Goal: Information Seeking & Learning: Understand process/instructions

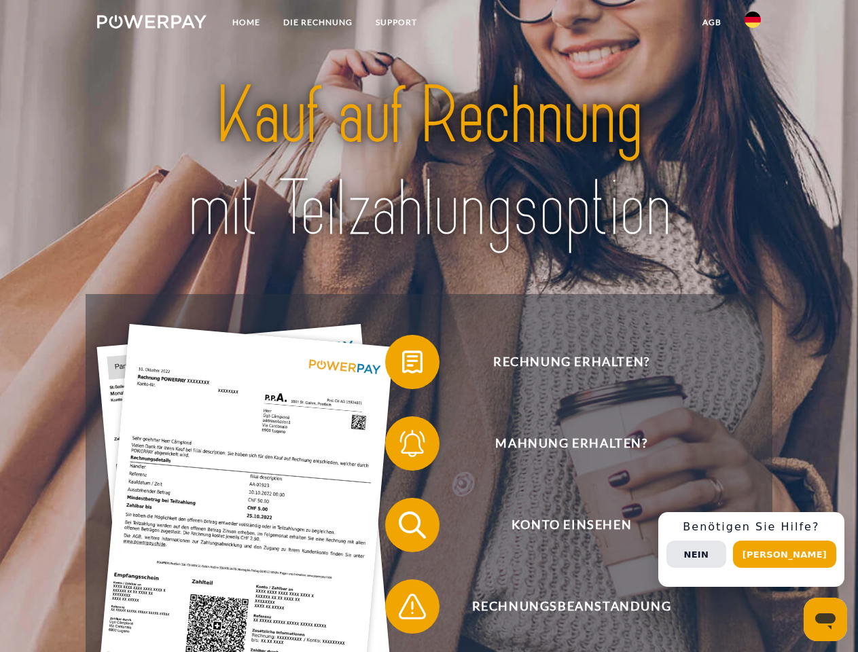
click at [151, 24] on img at bounding box center [151, 22] width 109 height 14
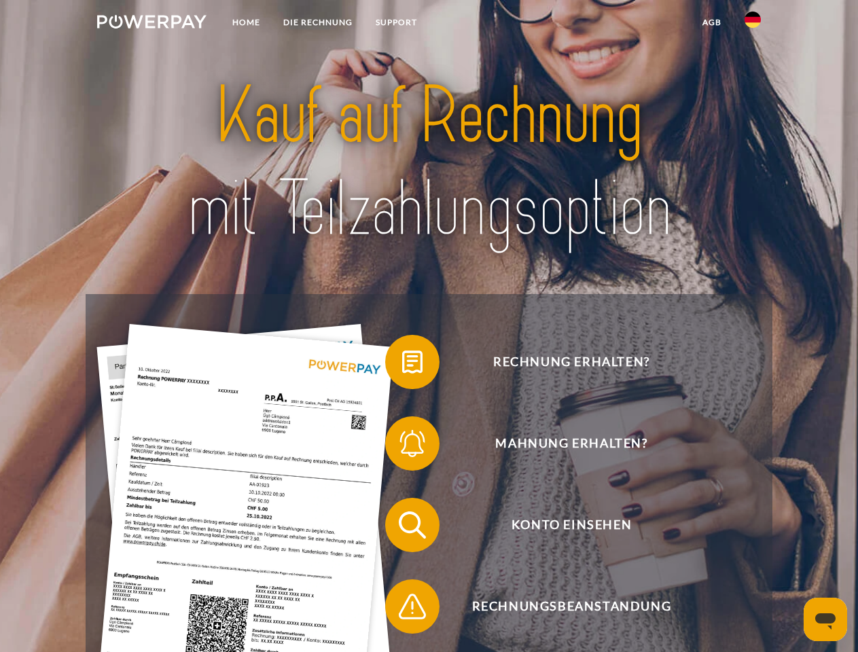
click at [752, 24] on img at bounding box center [752, 20] width 16 height 16
click at [711, 22] on link "agb" at bounding box center [712, 22] width 42 height 24
click at [402, 365] on span at bounding box center [392, 362] width 68 height 68
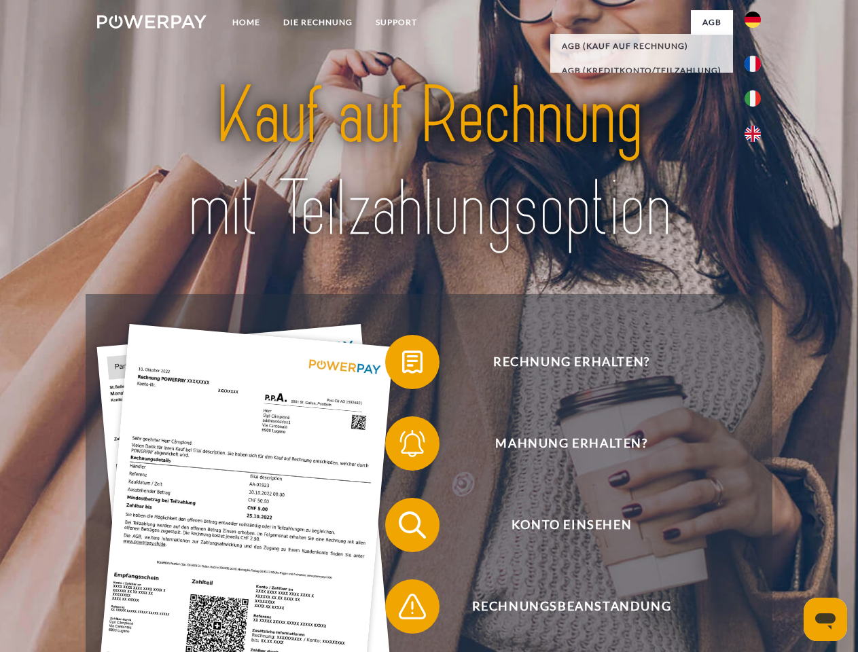
click at [402, 446] on span at bounding box center [392, 444] width 68 height 68
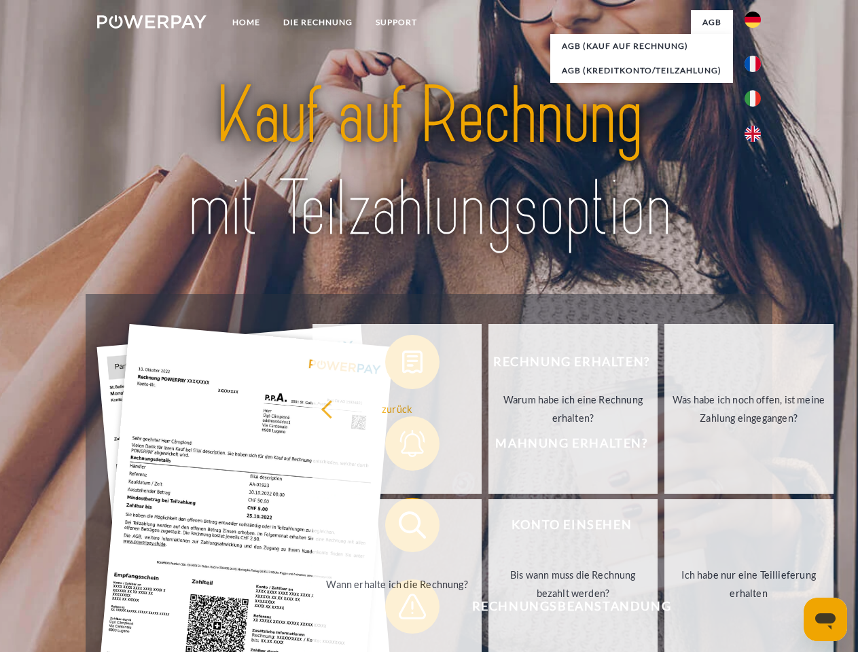
click at [488, 528] on link "Bis wann muss die Rechnung bezahlt werden?" at bounding box center [572, 584] width 169 height 170
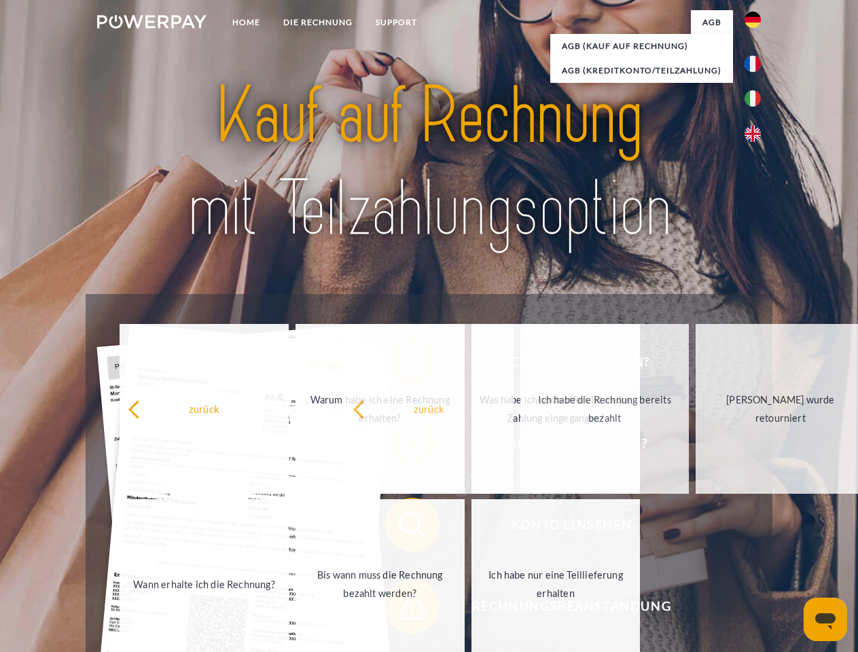
click at [402, 609] on span at bounding box center [392, 606] width 68 height 68
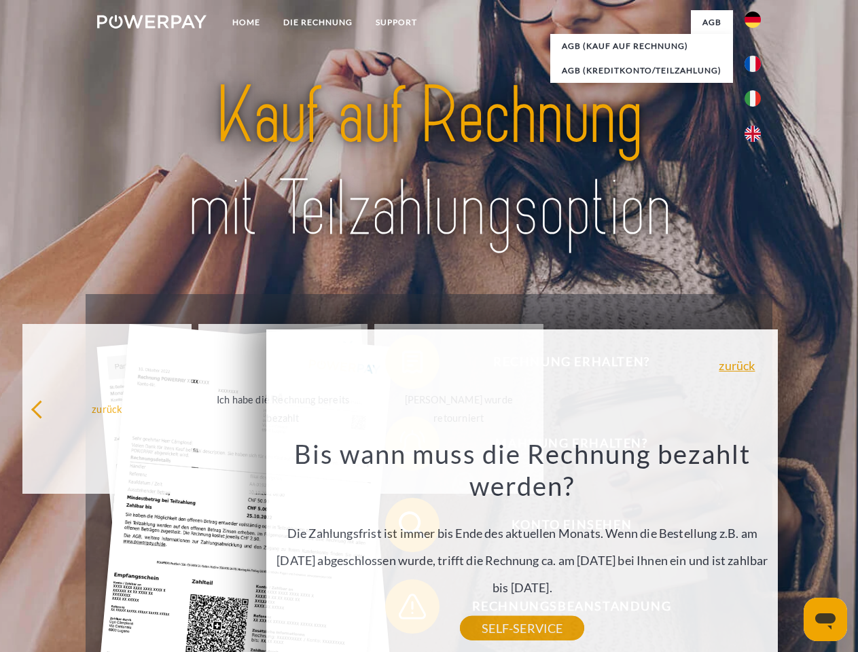
click at [756, 549] on div "Rechnung erhalten? Mahnung erhalten? Konto einsehen" at bounding box center [429, 565] width 686 height 543
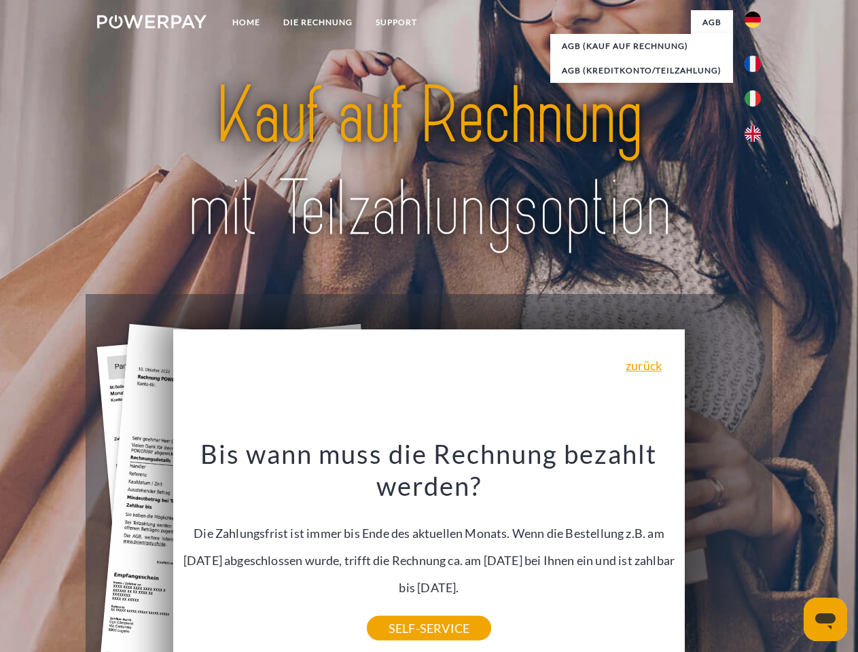
click at [723, 552] on span "Konto einsehen" at bounding box center [571, 525] width 333 height 54
click at [789, 554] on header "Home DIE RECHNUNG SUPPORT" at bounding box center [429, 469] width 858 height 938
